Goal: Task Accomplishment & Management: Use online tool/utility

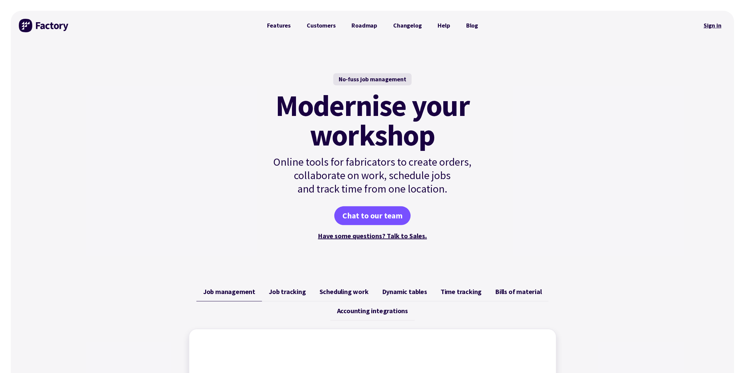
click at [710, 25] on link "Sign in" at bounding box center [712, 25] width 27 height 15
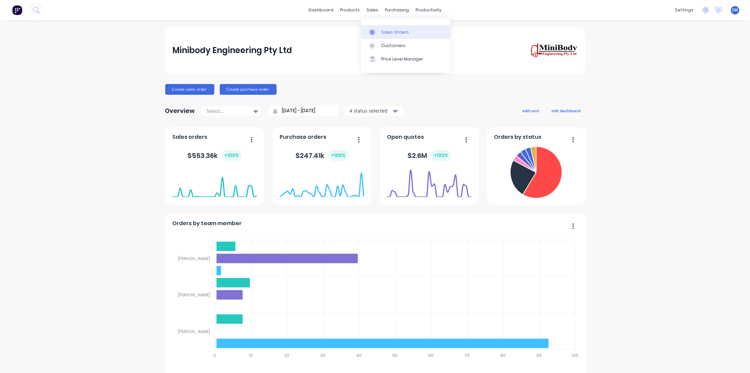
click at [391, 29] on div "Sales Orders" at bounding box center [395, 32] width 28 height 6
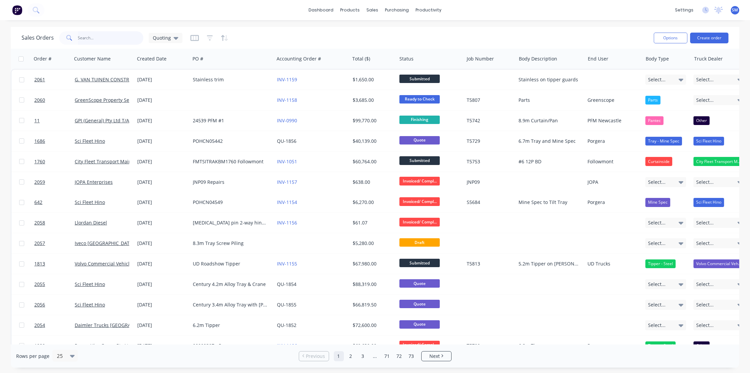
click at [91, 38] on input "text" at bounding box center [111, 37] width 66 height 13
type input "aps"
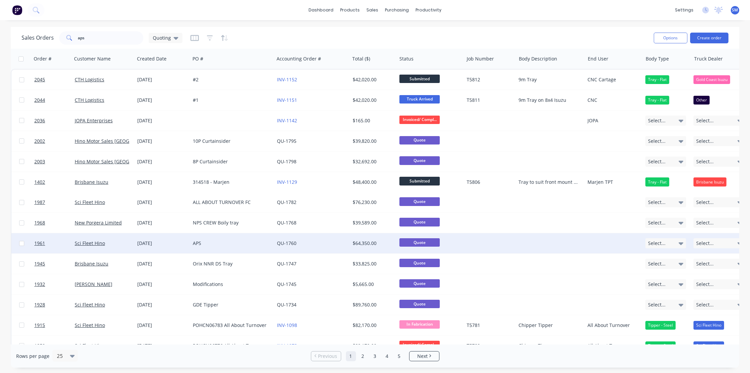
click at [200, 241] on div "APS" at bounding box center [230, 243] width 75 height 7
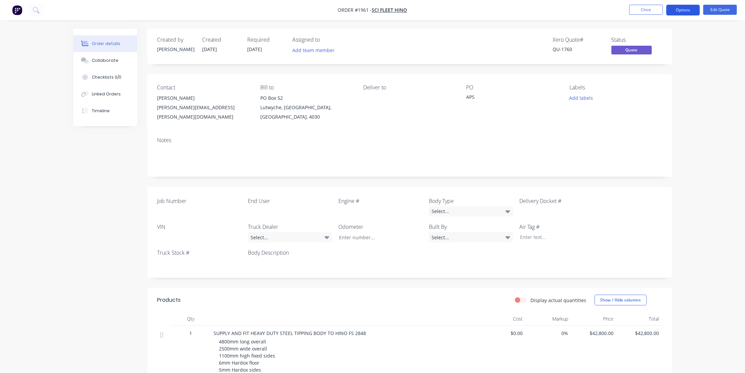
click at [684, 9] on button "Options" at bounding box center [684, 10] width 34 height 11
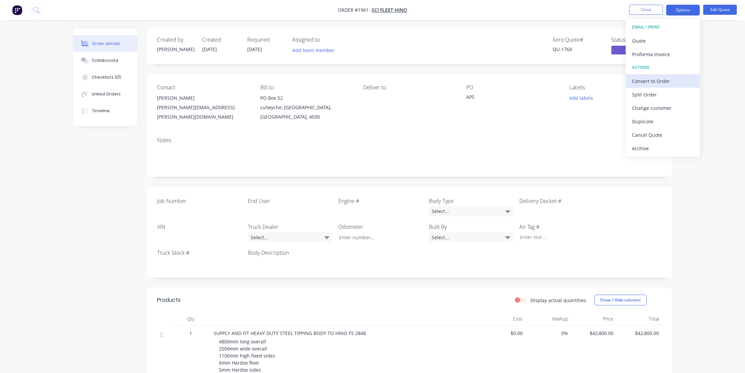
click at [647, 79] on div "Convert to Order" at bounding box center [663, 81] width 62 height 10
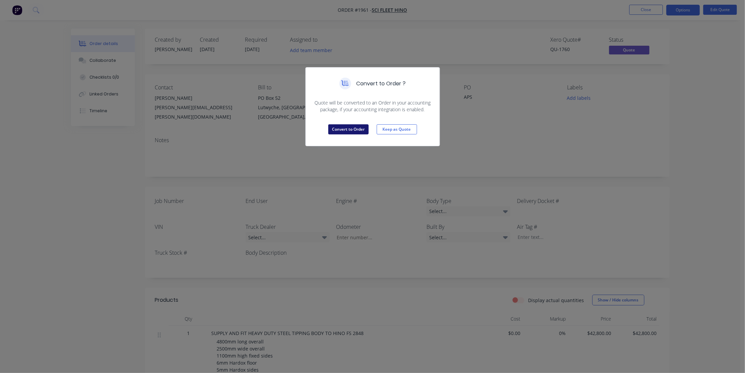
click at [346, 127] on button "Convert to Order" at bounding box center [348, 129] width 40 height 10
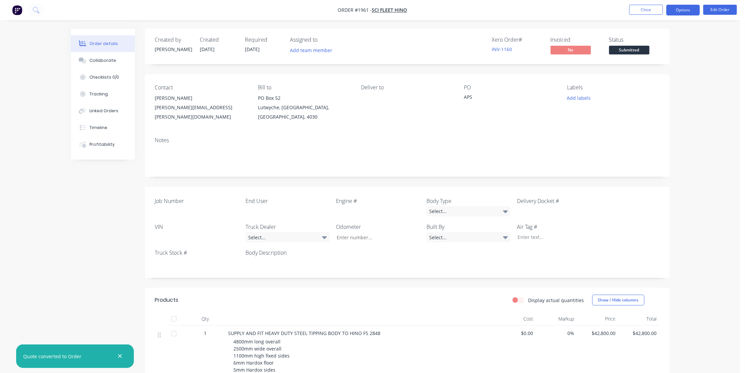
click at [686, 8] on button "Options" at bounding box center [684, 10] width 34 height 11
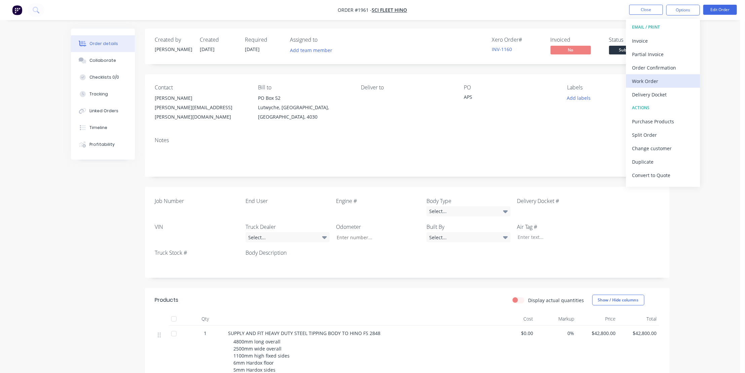
click at [647, 79] on div "Work Order" at bounding box center [663, 81] width 62 height 10
click at [649, 66] on div "Without pricing" at bounding box center [663, 68] width 62 height 10
click at [647, 9] on button "Close" at bounding box center [647, 10] width 34 height 10
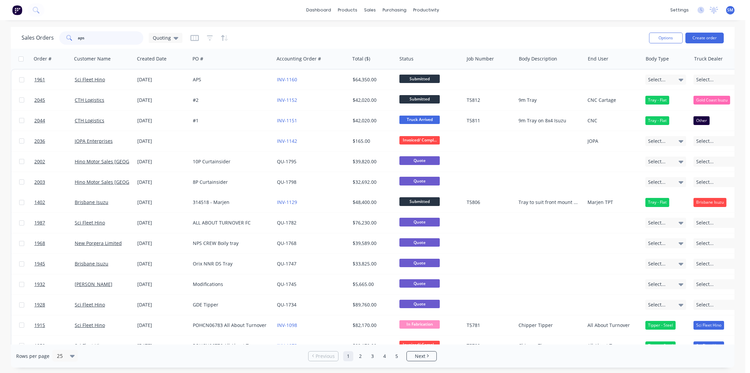
click at [93, 40] on input "aps" at bounding box center [111, 37] width 66 height 13
type input "a"
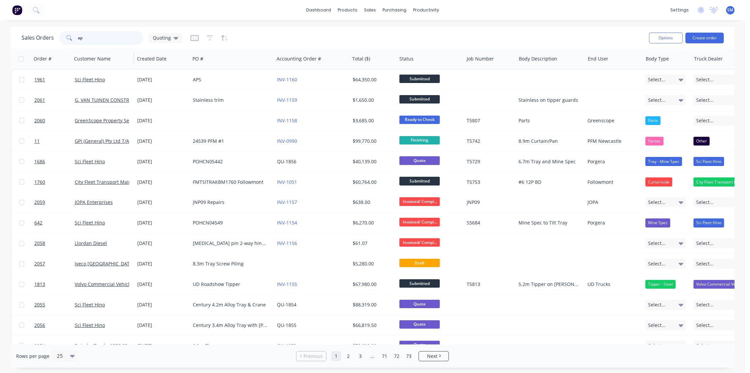
type input "aps"
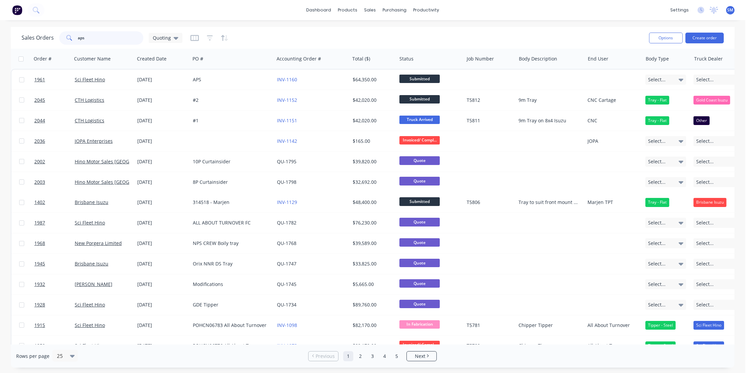
drag, startPoint x: 87, startPoint y: 37, endPoint x: 14, endPoint y: 37, distance: 73.0
click at [14, 37] on div "Sales Orders aps Quoting Options Create order" at bounding box center [373, 38] width 724 height 22
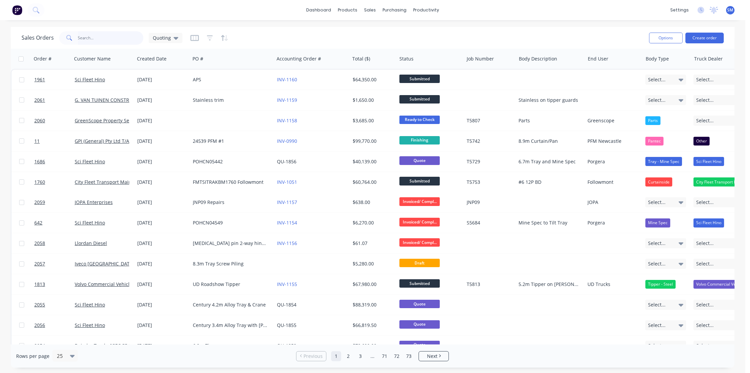
click at [89, 37] on input "text" at bounding box center [111, 37] width 66 height 13
type input "aps earth"
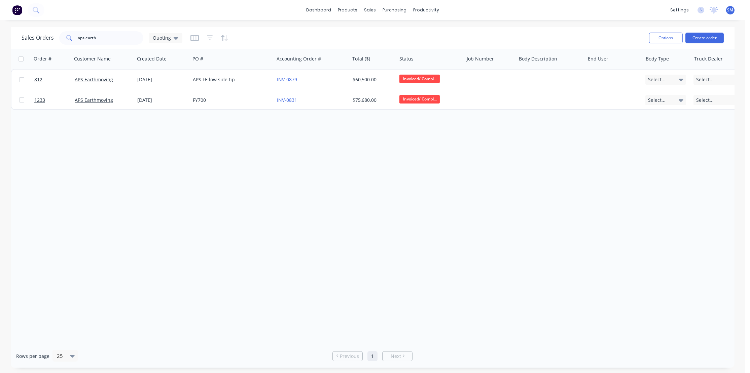
click at [217, 219] on div "Order # Customer Name Created Date PO # Accounting Order # Total ($) Status Job…" at bounding box center [373, 197] width 724 height 296
click at [266, 186] on div "Order # Customer Name Created Date PO # Accounting Order # Total ($) Status Job…" at bounding box center [373, 197] width 724 height 296
drag, startPoint x: 412, startPoint y: 182, endPoint x: 414, endPoint y: 179, distance: 4.1
click at [412, 182] on div "Order # Customer Name Created Date PO # Accounting Order # Total ($) Status Job…" at bounding box center [373, 197] width 724 height 296
drag, startPoint x: 94, startPoint y: 38, endPoint x: 57, endPoint y: 35, distance: 37.1
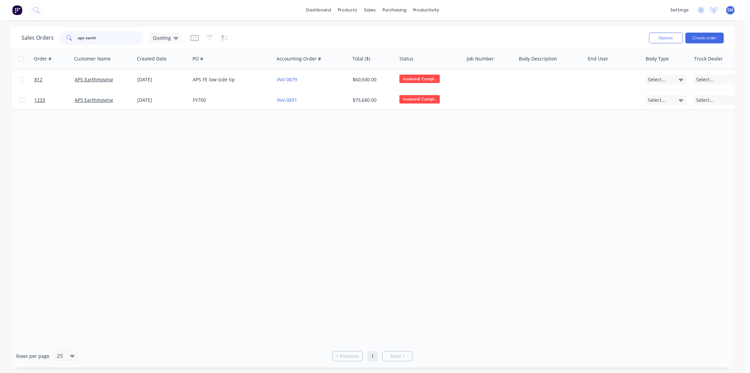
click at [57, 36] on div "Sales Orders aps earth Quoting" at bounding box center [102, 37] width 161 height 13
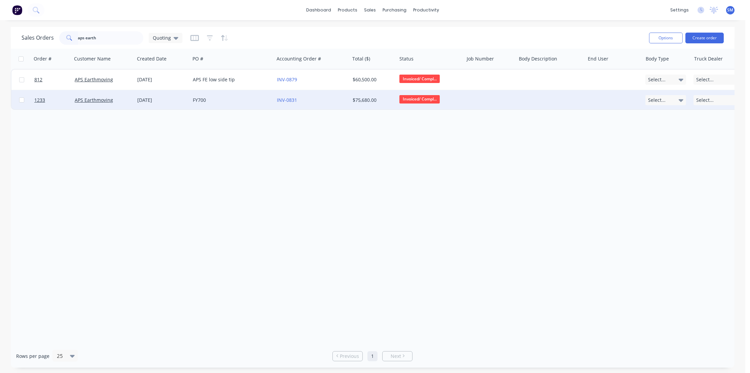
click at [195, 100] on div "FY700" at bounding box center [230, 100] width 75 height 7
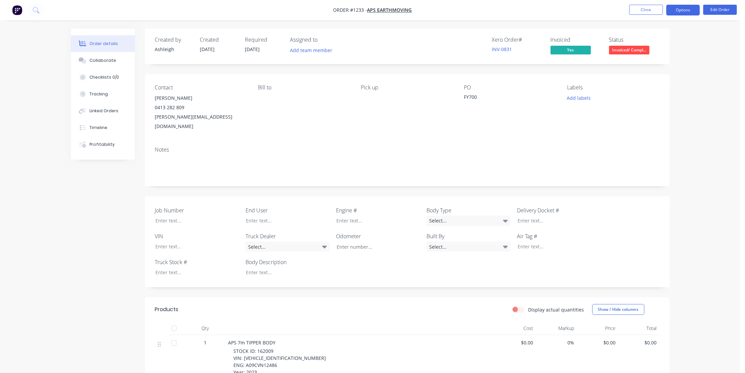
click at [687, 8] on button "Options" at bounding box center [684, 10] width 34 height 11
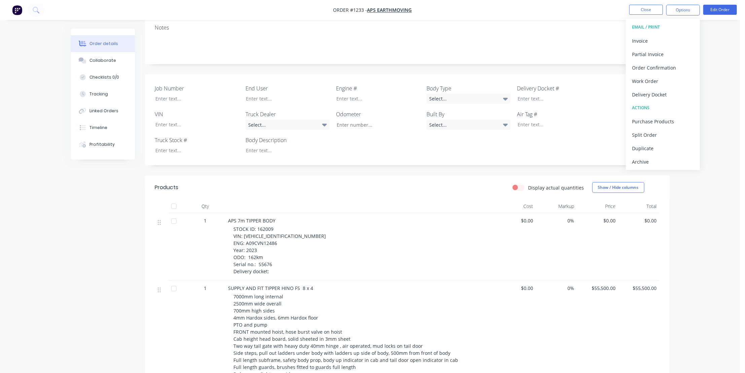
scroll to position [153, 0]
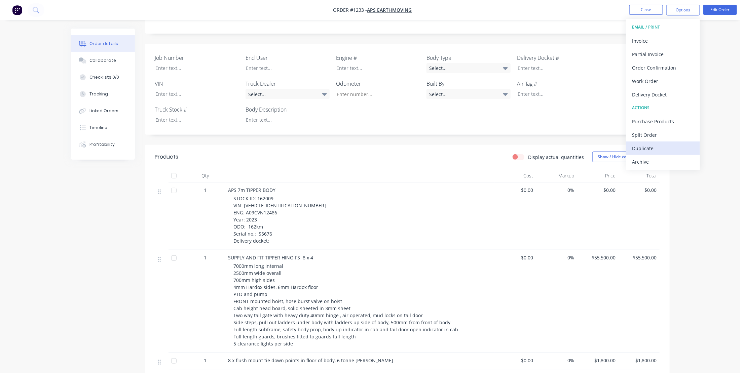
click at [646, 146] on div "Duplicate" at bounding box center [663, 149] width 62 height 10
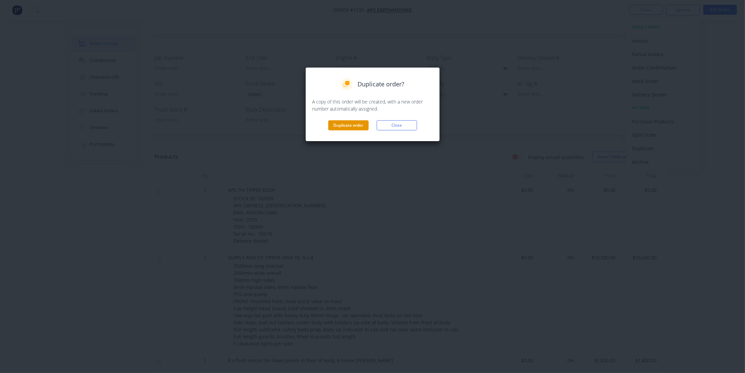
click at [354, 124] on button "Duplicate order" at bounding box center [348, 125] width 40 height 10
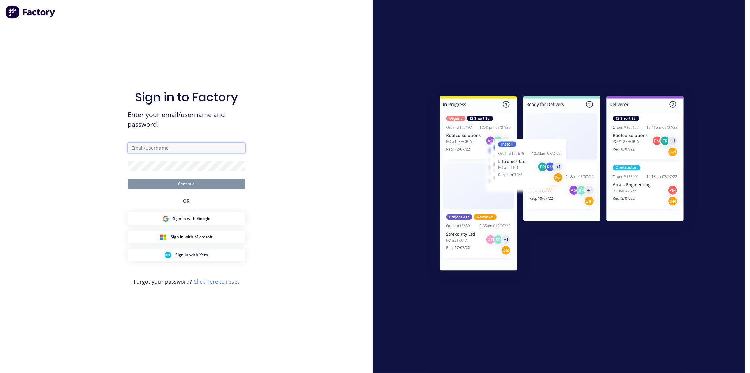
type input "steve@minibody.com.au"
click at [185, 182] on button "Continue" at bounding box center [187, 184] width 118 height 10
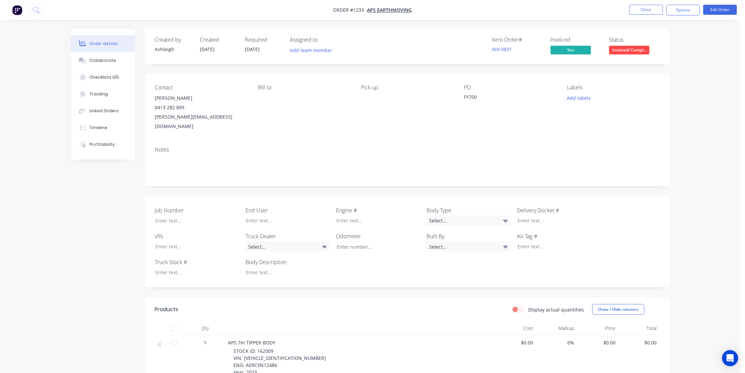
click at [369, 141] on div "Notes" at bounding box center [407, 163] width 525 height 45
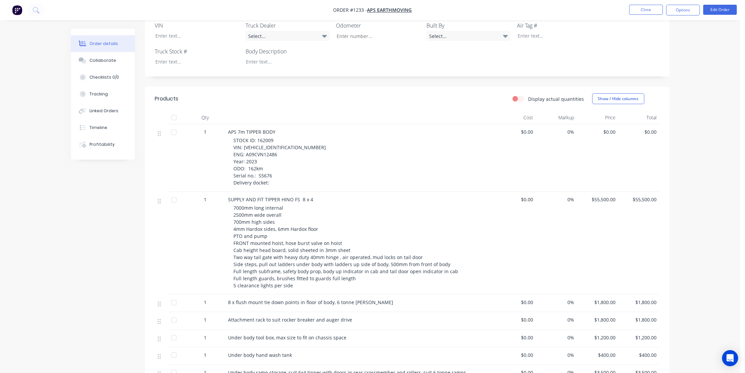
scroll to position [201, 0]
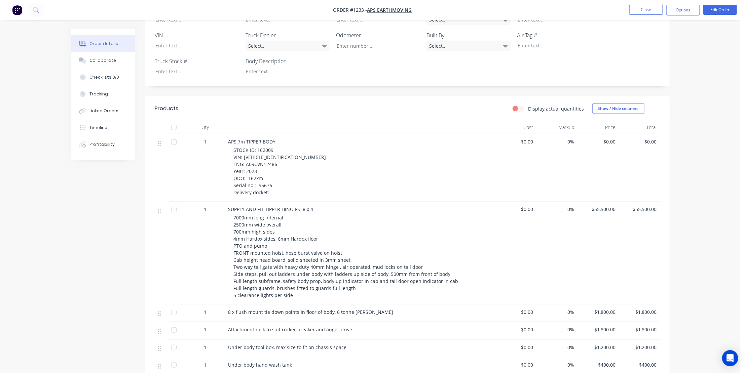
click at [380, 214] on div "7000mm long internal 2500mm wide overall 700mm high sides 4mm Hardox sides, 6mm…" at bounding box center [363, 256] width 258 height 85
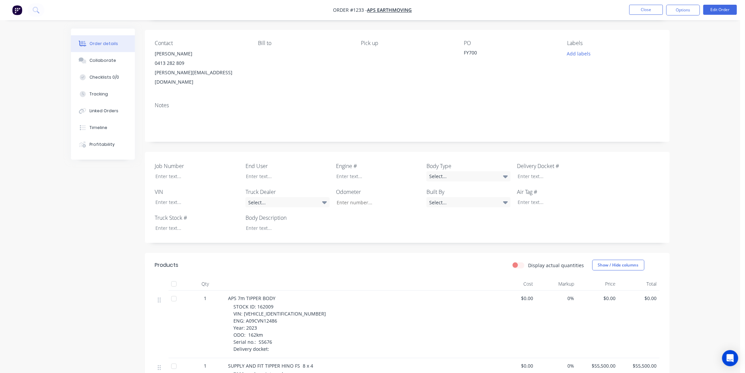
scroll to position [0, 0]
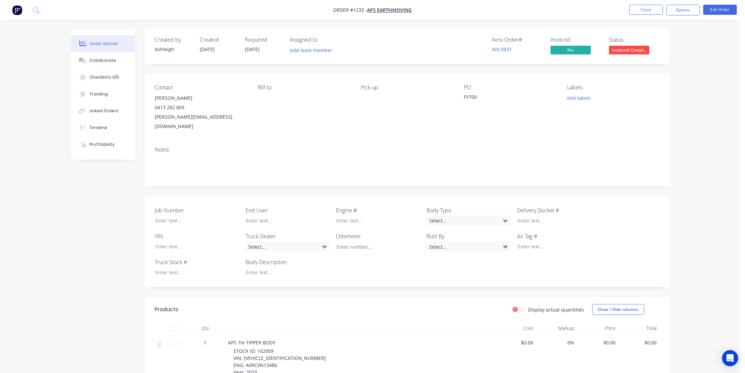
click at [403, 131] on div "Contact Paul Serra 0413 282 809 paul@aps-plumbing.com.au Bill to Pick up PO FY7…" at bounding box center [407, 107] width 525 height 67
drag, startPoint x: 680, startPoint y: 125, endPoint x: 672, endPoint y: 128, distance: 8.5
drag, startPoint x: 625, startPoint y: 130, endPoint x: 627, endPoint y: 142, distance: 12.1
click at [625, 130] on div "Contact Paul Serra 0413 282 809 paul@aps-plumbing.com.au Bill to Pick up PO FY7…" at bounding box center [407, 107] width 525 height 67
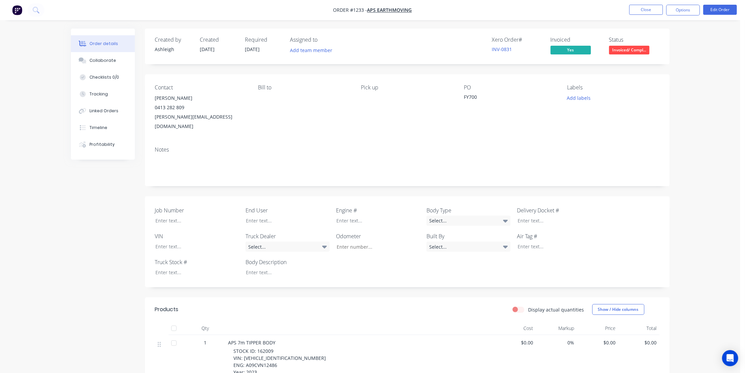
click at [384, 121] on div "Pick up" at bounding box center [407, 107] width 92 height 47
click at [407, 128] on div "Contact Paul Serra 0413 282 809 paul@aps-plumbing.com.au Bill to Pick up PO FY7…" at bounding box center [407, 107] width 525 height 67
click at [644, 117] on div "Labels Add labels" at bounding box center [613, 107] width 92 height 47
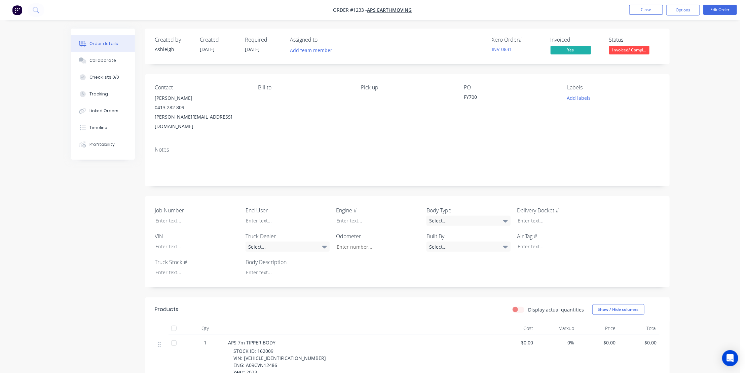
drag, startPoint x: 665, startPoint y: 121, endPoint x: 671, endPoint y: 121, distance: 5.7
click at [665, 121] on div "Contact Paul Serra 0413 282 809 paul@aps-plumbing.com.au Bill to Pick up PO FY7…" at bounding box center [407, 107] width 525 height 67
click at [666, 122] on div "Contact Paul Serra 0413 282 809 paul@aps-plumbing.com.au Bill to Pick up PO FY7…" at bounding box center [407, 107] width 525 height 67
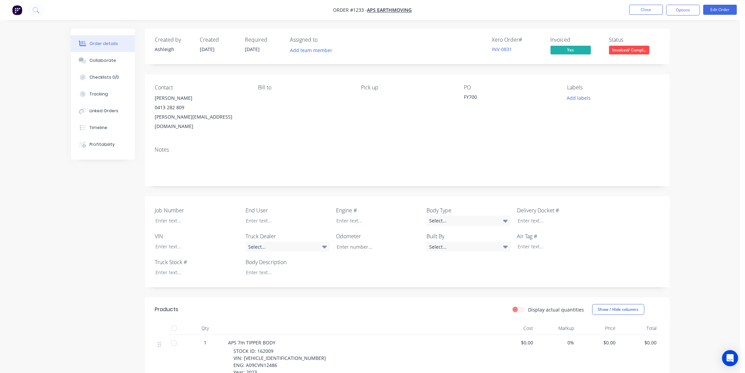
click at [636, 124] on div "Contact Paul Serra 0413 282 809 paul@aps-plumbing.com.au Bill to Pick up PO FY7…" at bounding box center [407, 107] width 525 height 67
drag, startPoint x: 370, startPoint y: 126, endPoint x: 390, endPoint y: 128, distance: 19.9
click at [371, 127] on div "Contact Paul Serra 0413 282 809 paul@aps-plumbing.com.au Bill to Pick up PO FY7…" at bounding box center [407, 107] width 525 height 67
click at [395, 130] on div "Contact Paul Serra 0413 282 809 paul@aps-plumbing.com.au Bill to Pick up PO FY7…" at bounding box center [407, 107] width 525 height 67
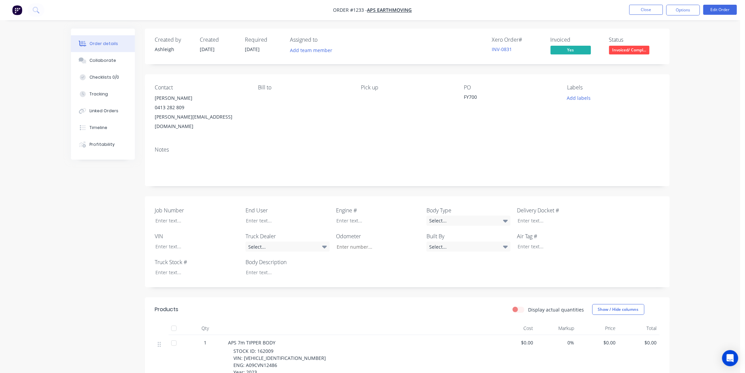
click at [407, 49] on div "Xero Order # INV-0831 Invoiced Yes Status Invoiced/ Compl..." at bounding box center [509, 47] width 302 height 20
click at [495, 8] on nav "Order #1233 - APS Earthmoving Close Options Edit Order" at bounding box center [372, 10] width 745 height 20
click at [430, 41] on div "Xero Order # INV-0831 Invoiced Yes Status Invoiced/ Compl..." at bounding box center [509, 47] width 302 height 20
click at [494, 3] on nav "Order #1233 - APS Earthmoving Close Options Edit Order" at bounding box center [372, 10] width 745 height 20
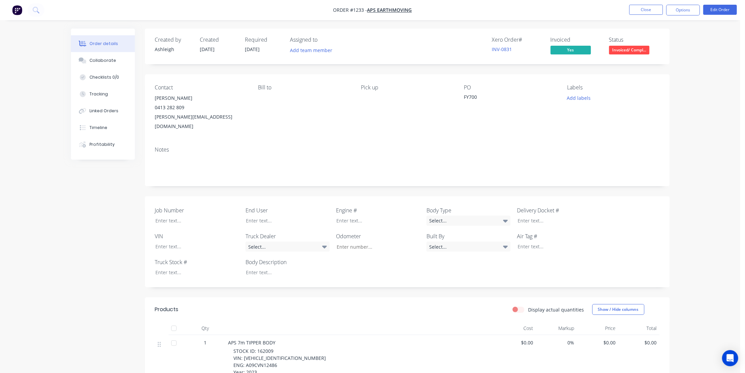
drag, startPoint x: 690, startPoint y: 180, endPoint x: 686, endPoint y: 182, distance: 4.1
click at [316, 128] on div "Contact Paul Serra 0413 282 809 paul@aps-plumbing.com.au Bill to Pick up PO FY7…" at bounding box center [407, 107] width 525 height 67
drag, startPoint x: 688, startPoint y: 6, endPoint x: 692, endPoint y: 7, distance: 4.2
click at [692, 7] on button "Options" at bounding box center [684, 10] width 34 height 11
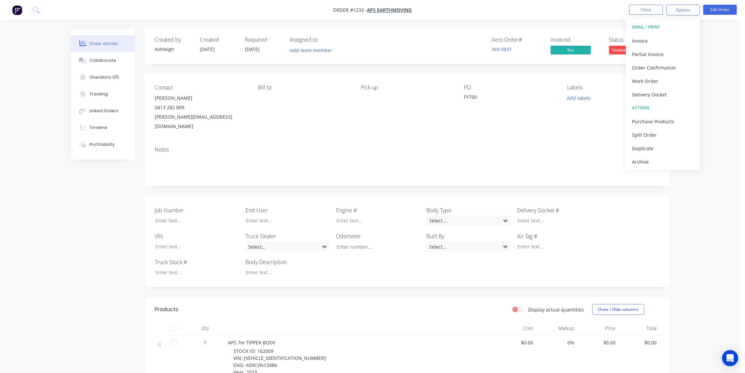
click at [326, 115] on div "Bill to" at bounding box center [304, 107] width 92 height 47
drag, startPoint x: 407, startPoint y: 119, endPoint x: 432, endPoint y: 124, distance: 24.7
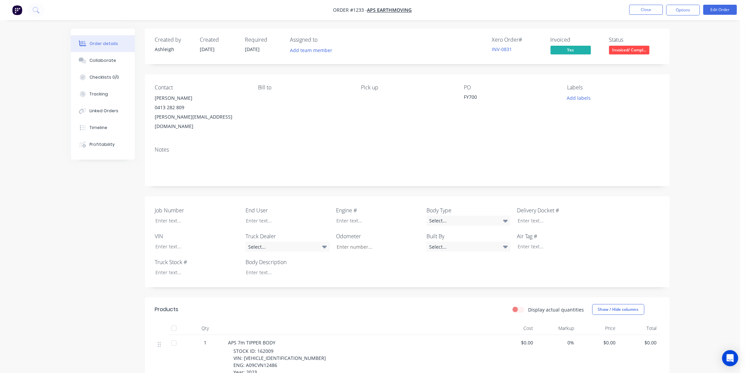
click at [407, 119] on div "Pick up" at bounding box center [407, 107] width 92 height 47
click at [648, 10] on button "Close" at bounding box center [647, 10] width 34 height 10
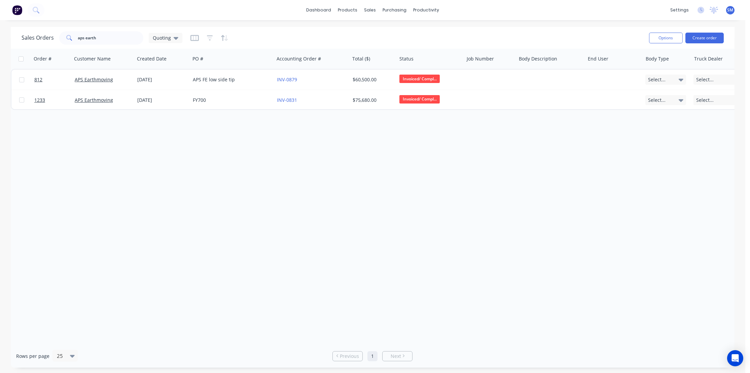
drag, startPoint x: 502, startPoint y: 168, endPoint x: 599, endPoint y: 86, distance: 126.3
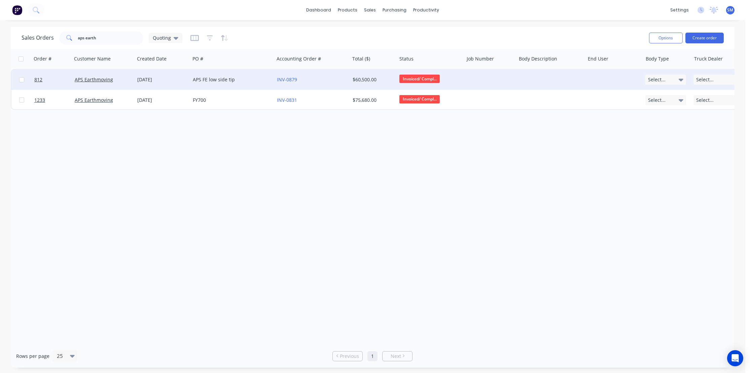
click at [504, 166] on div "Order # Customer Name Created Date PO # Accounting Order # Total ($) Status Job…" at bounding box center [373, 197] width 724 height 296
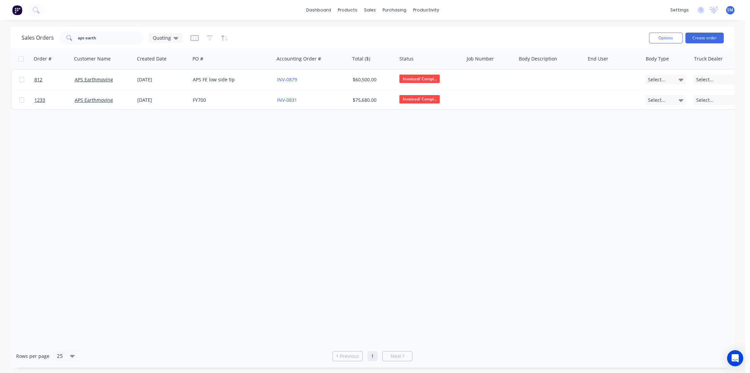
drag, startPoint x: 576, startPoint y: 16, endPoint x: 607, endPoint y: 0, distance: 34.3
click at [577, 14] on div "dashboard products sales purchasing productivity dashboard products Product Cat…" at bounding box center [372, 10] width 745 height 20
